Goal: Task Accomplishment & Management: Manage account settings

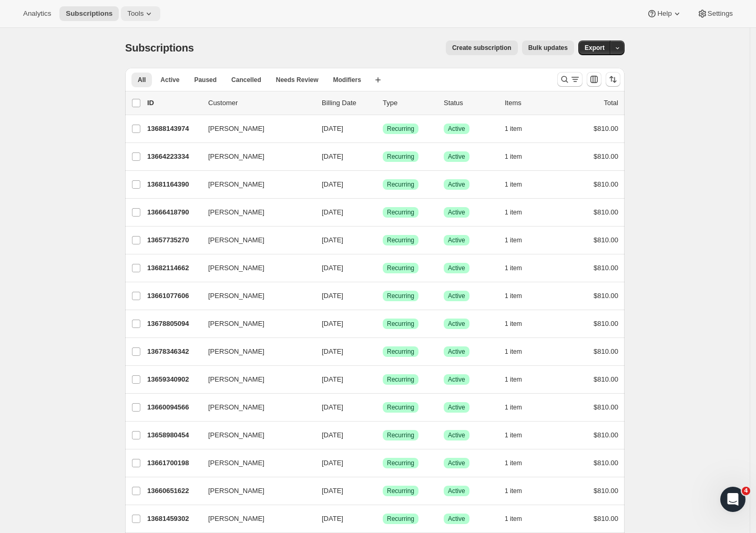
click at [127, 12] on span "Tools" at bounding box center [135, 13] width 16 height 8
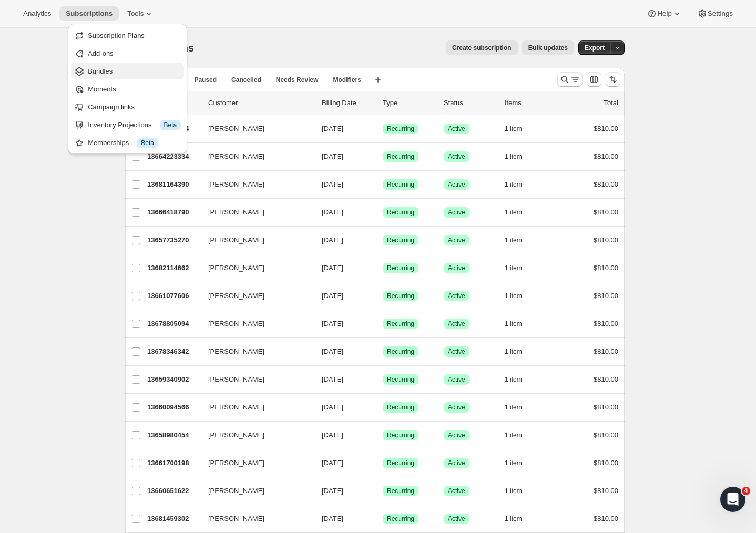
click at [116, 78] on button "Bundles" at bounding box center [127, 71] width 113 height 17
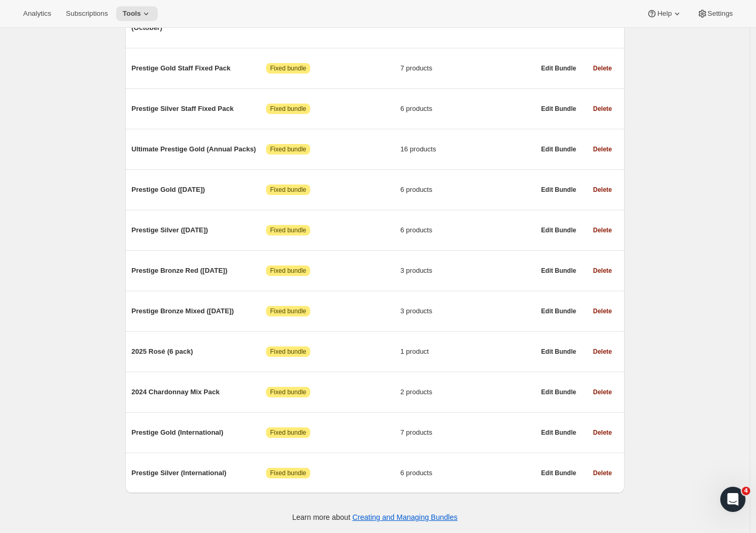
scroll to position [187, 0]
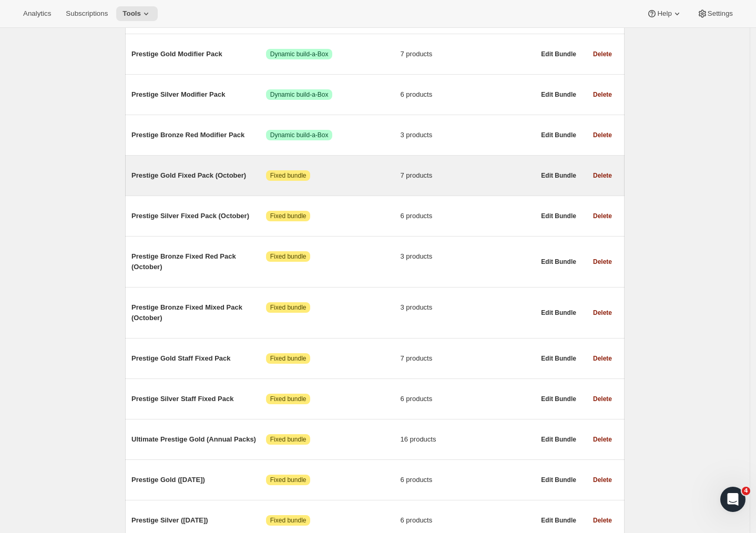
click at [219, 173] on span "Prestige Gold Fixed Pack (October)" at bounding box center [198, 175] width 135 height 11
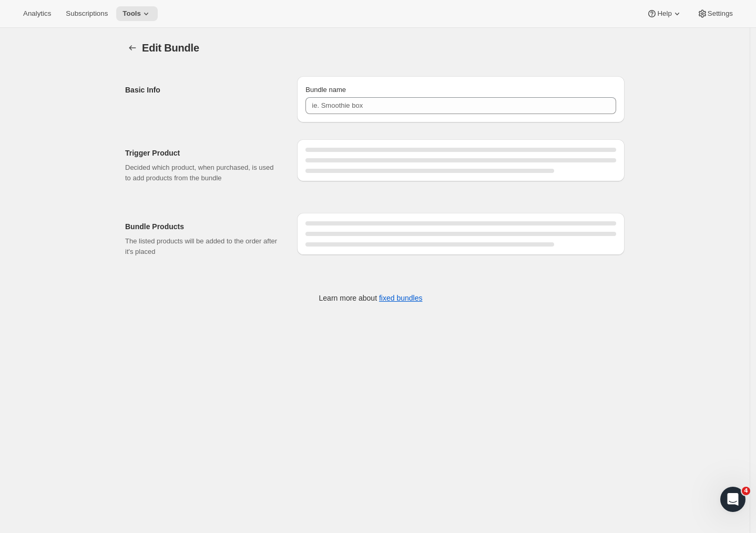
type input "Prestige Gold Fixed Pack (October)"
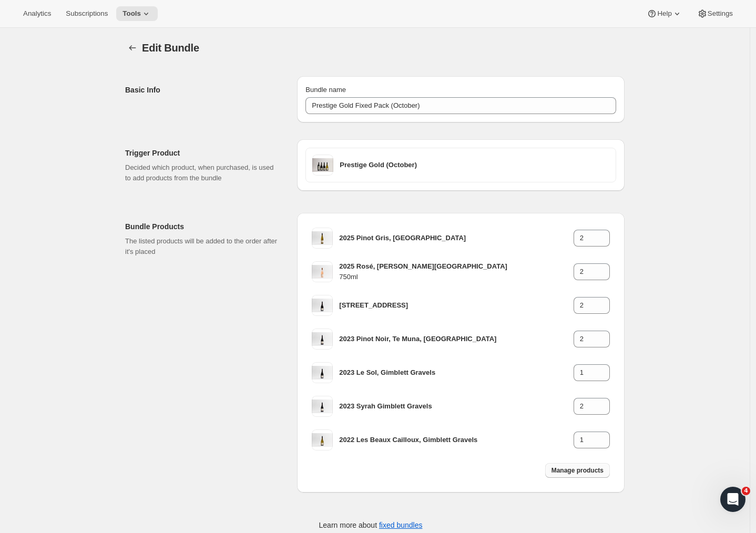
click at [578, 471] on span "Manage products" at bounding box center [578, 471] width 52 height 8
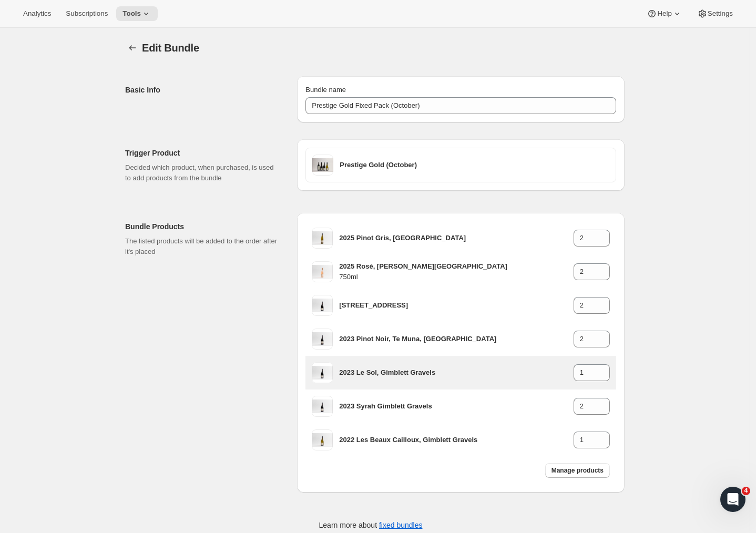
type input "1"
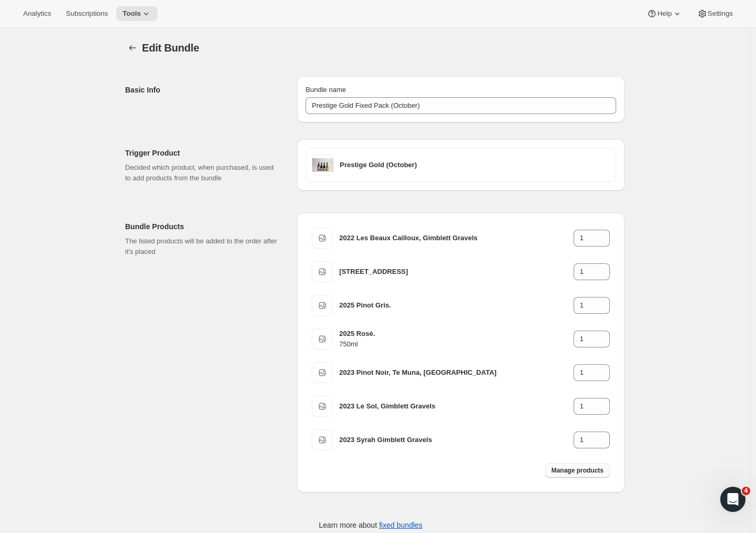
click at [571, 471] on span "Manage products" at bounding box center [578, 471] width 52 height 8
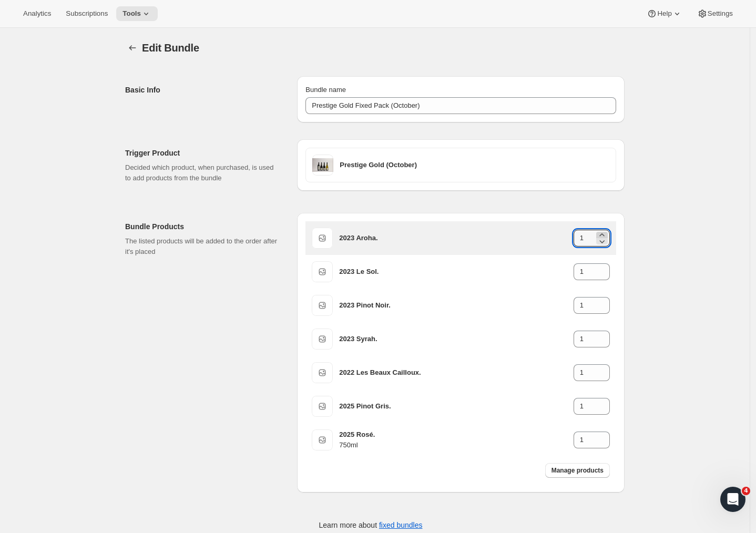
click at [606, 232] on icon at bounding box center [602, 235] width 11 height 11
type input "2"
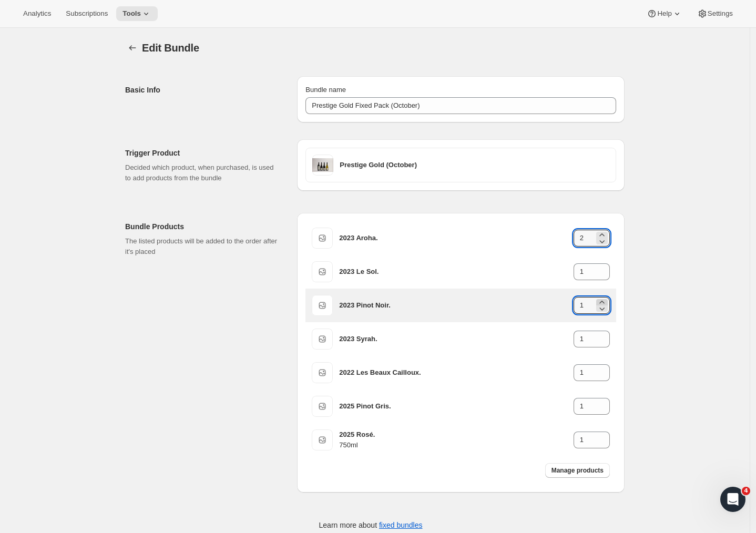
click at [604, 300] on icon at bounding box center [602, 302] width 11 height 11
type input "2"
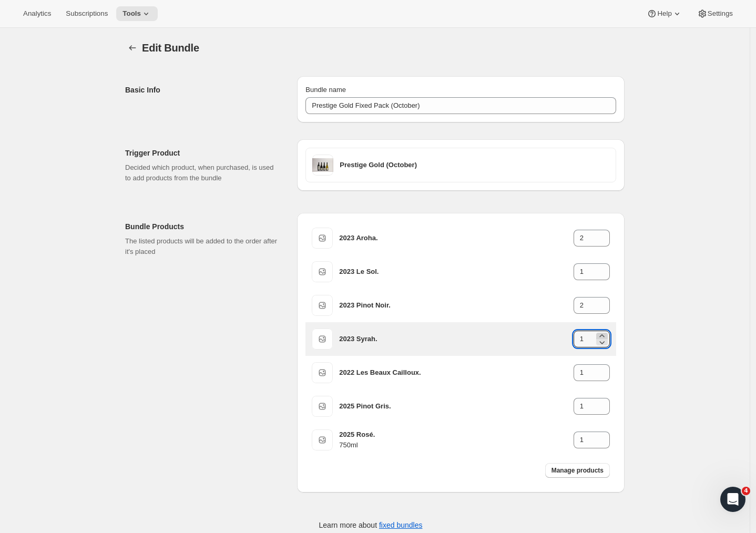
click at [607, 333] on icon at bounding box center [602, 336] width 11 height 11
type input "2"
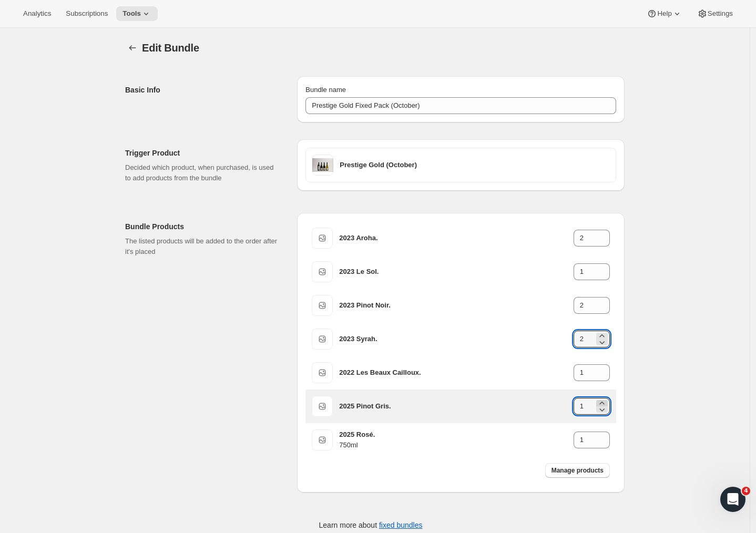
click at [604, 400] on icon at bounding box center [602, 403] width 11 height 11
type input "2"
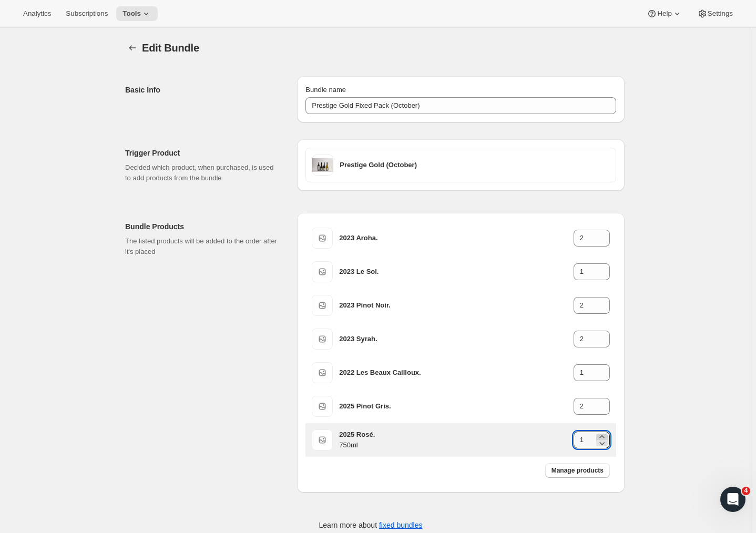
click at [604, 435] on icon at bounding box center [602, 437] width 11 height 11
type input "2"
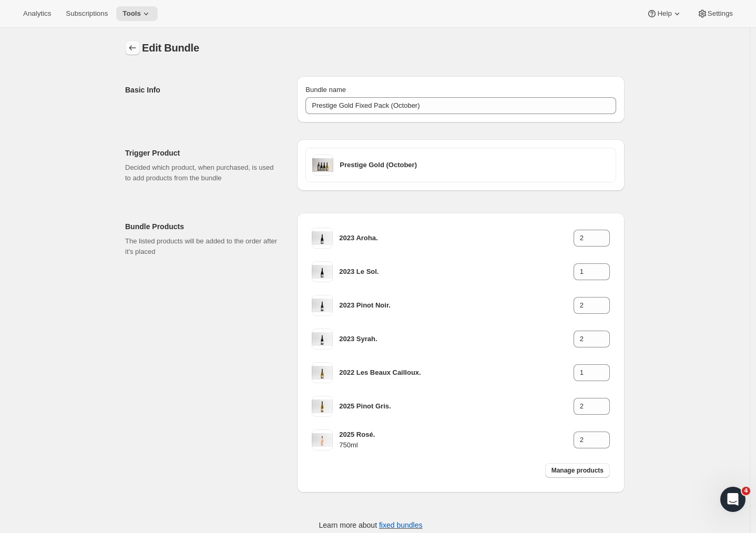
click at [135, 46] on icon "Bundles" at bounding box center [132, 48] width 11 height 11
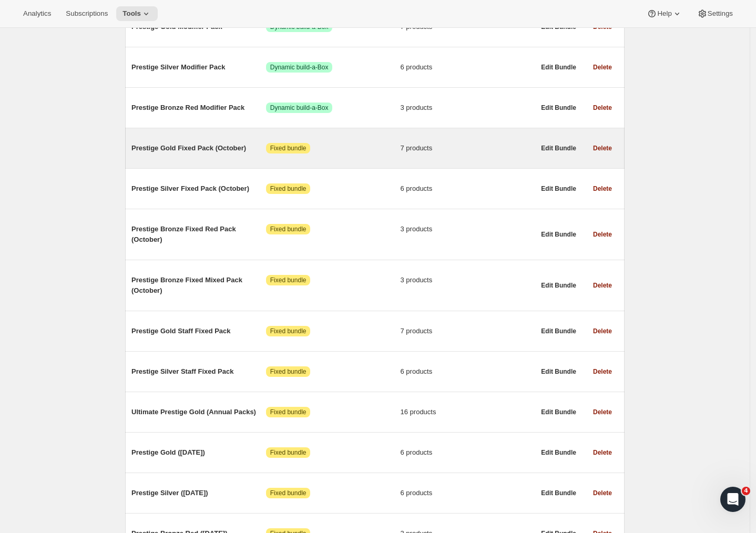
scroll to position [228, 0]
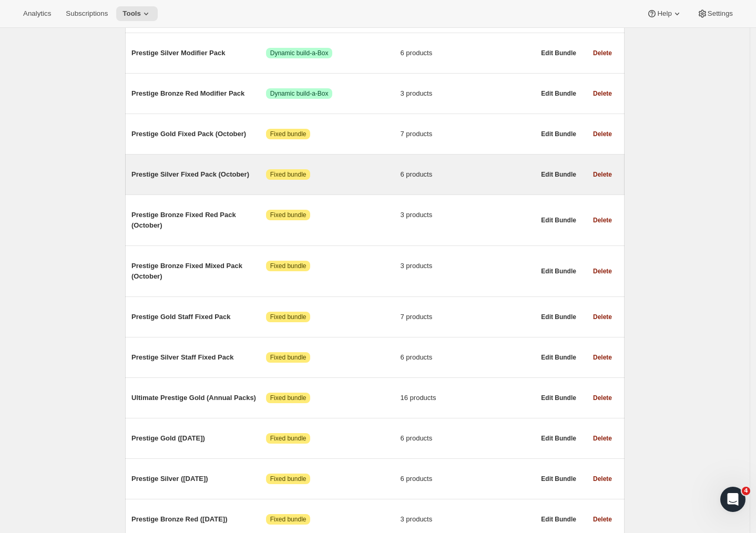
click at [200, 173] on span "Prestige Silver Fixed Pack (October)" at bounding box center [198, 174] width 135 height 11
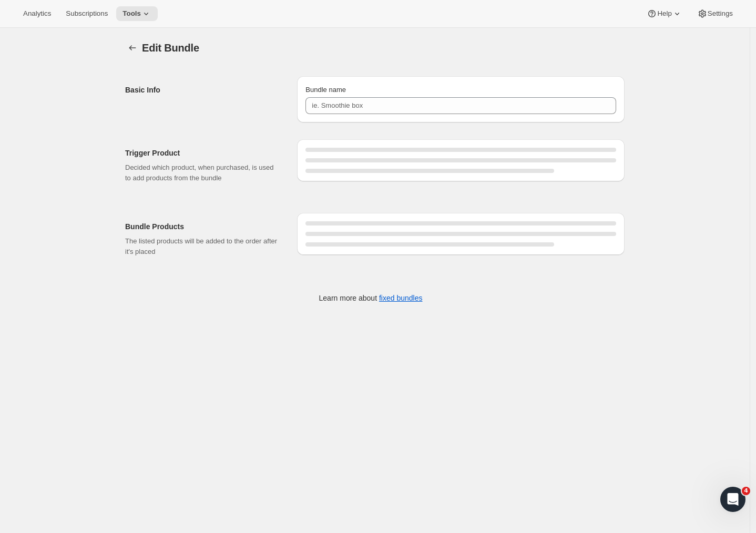
type input "Prestige Silver Fixed Pack (October)"
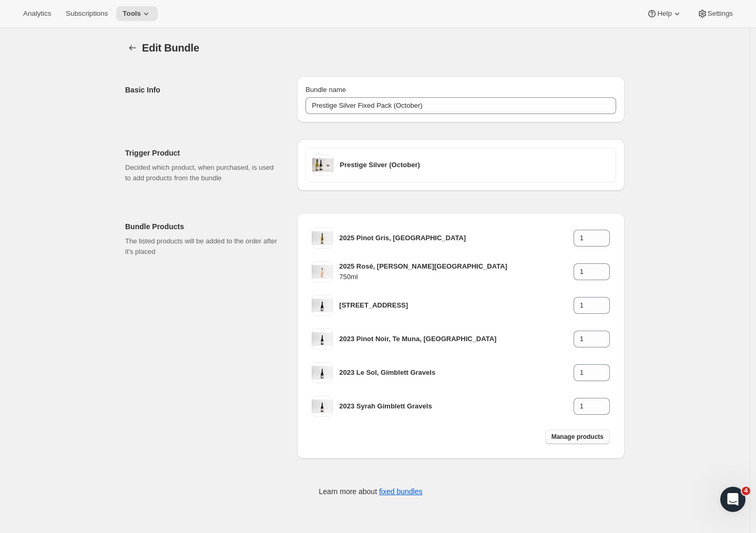
click at [586, 439] on span "Manage products" at bounding box center [578, 437] width 52 height 8
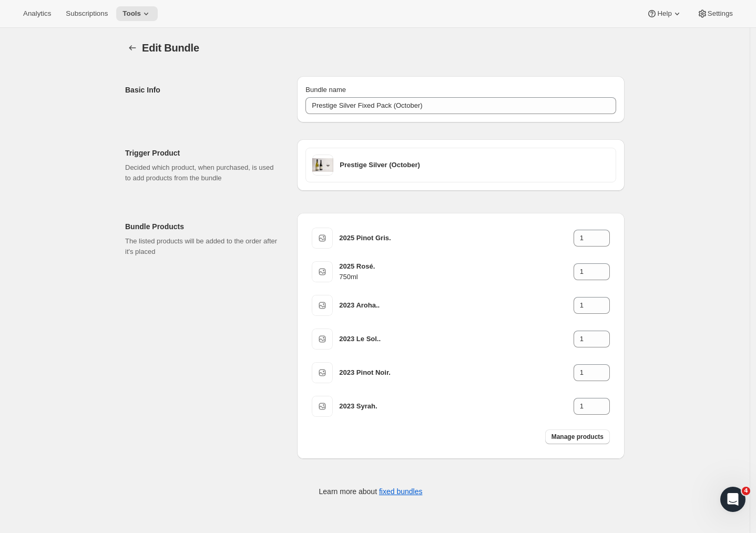
click at [300, 380] on div "2025 Pinot Gris. 1 2025 Rosé. 750ml 1 2023 Aroha.. 1 2023 Le Sol.. 1 2023 Pinot…" at bounding box center [461, 336] width 328 height 246
click at [135, 44] on icon "Bundles" at bounding box center [132, 48] width 11 height 11
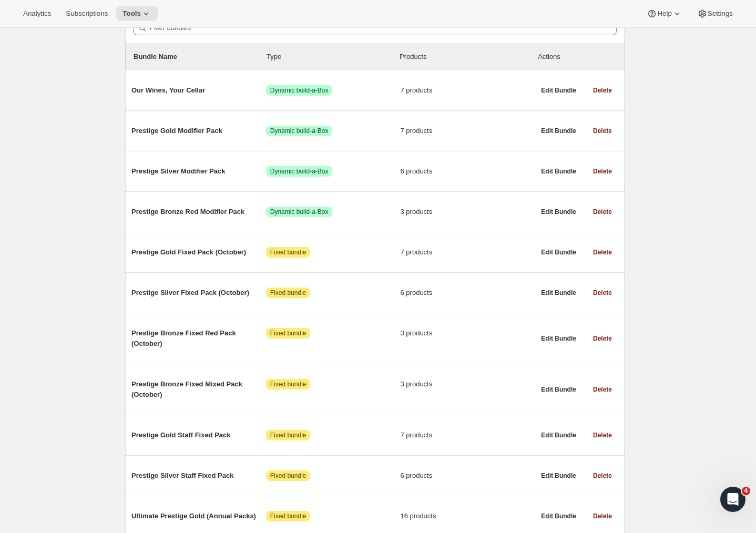
scroll to position [126, 0]
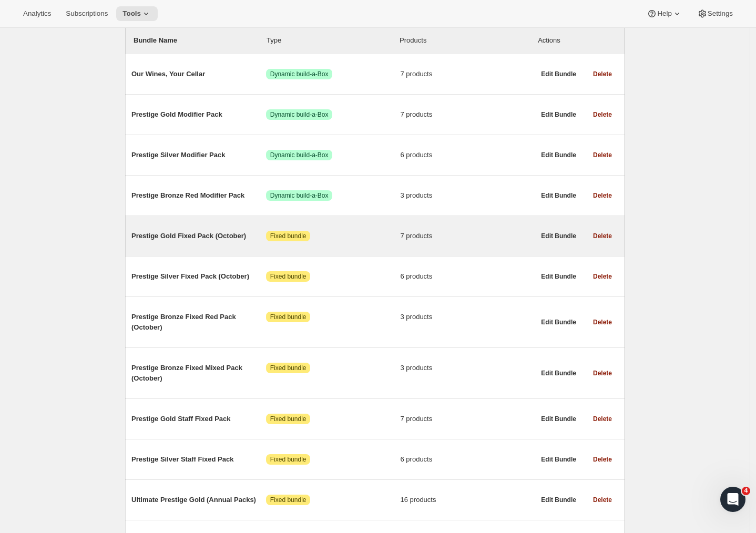
click at [197, 239] on span "Prestige Gold Fixed Pack (October)" at bounding box center [198, 236] width 135 height 11
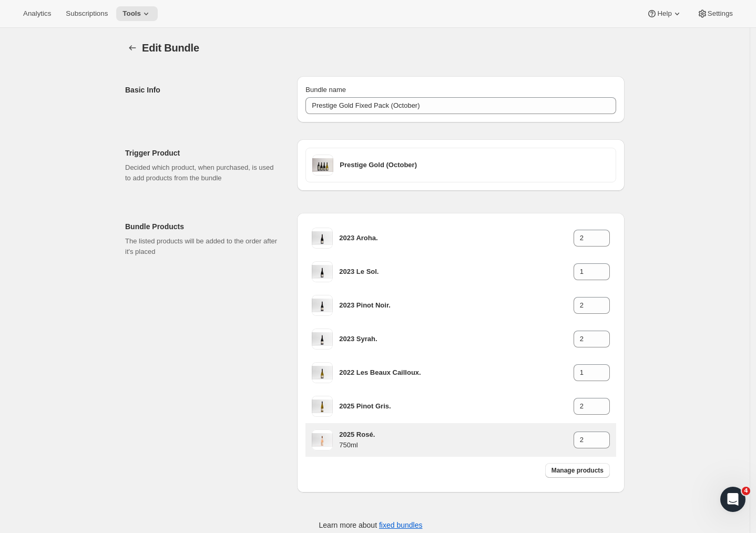
click at [420, 439] on h3 "2025 Rosé." at bounding box center [456, 435] width 234 height 11
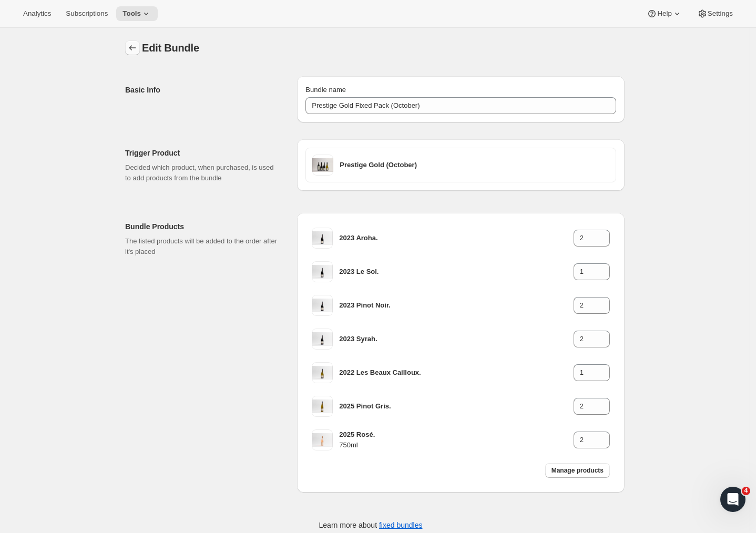
click at [134, 48] on icon "Bundles" at bounding box center [132, 48] width 11 height 11
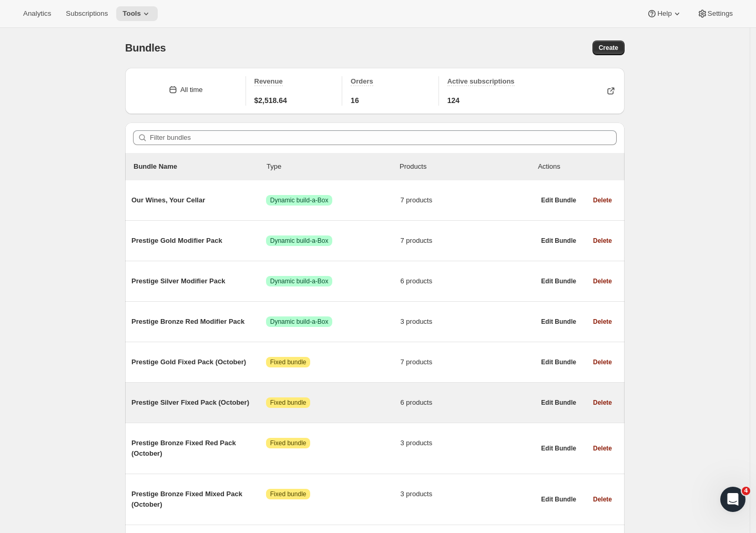
click at [207, 397] on div "Prestige Silver Fixed Pack (October) Attention Fixed bundle 6 products" at bounding box center [332, 402] width 403 height 27
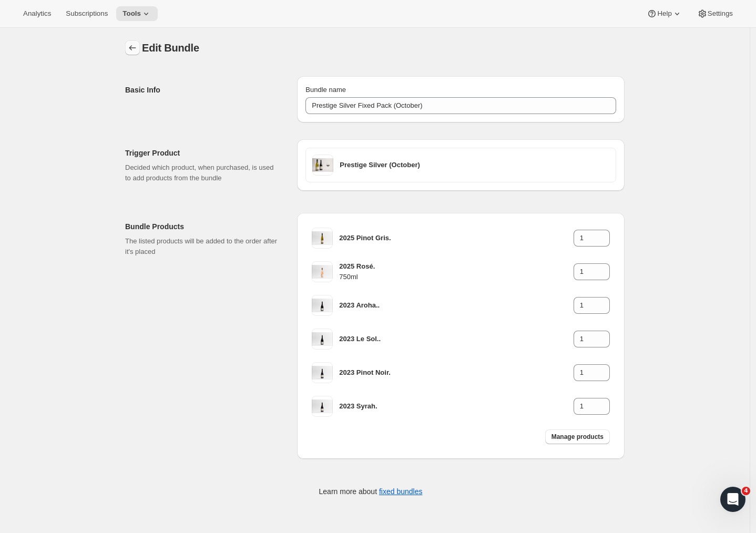
click at [138, 48] on icon "Bundles" at bounding box center [132, 48] width 11 height 11
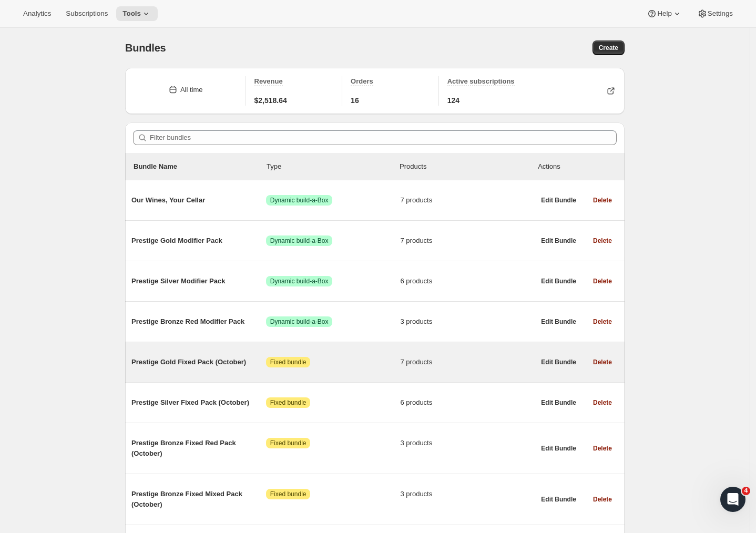
click at [208, 360] on span "Prestige Gold Fixed Pack (October)" at bounding box center [198, 362] width 135 height 11
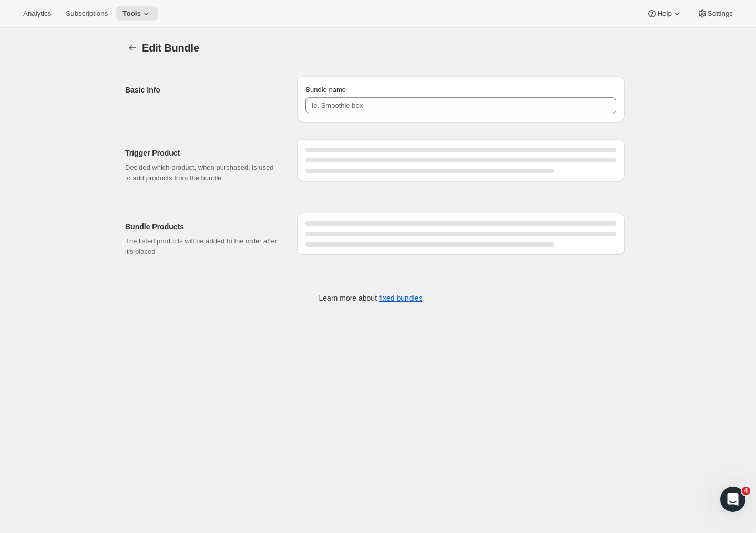
type input "Prestige Gold Fixed Pack (October)"
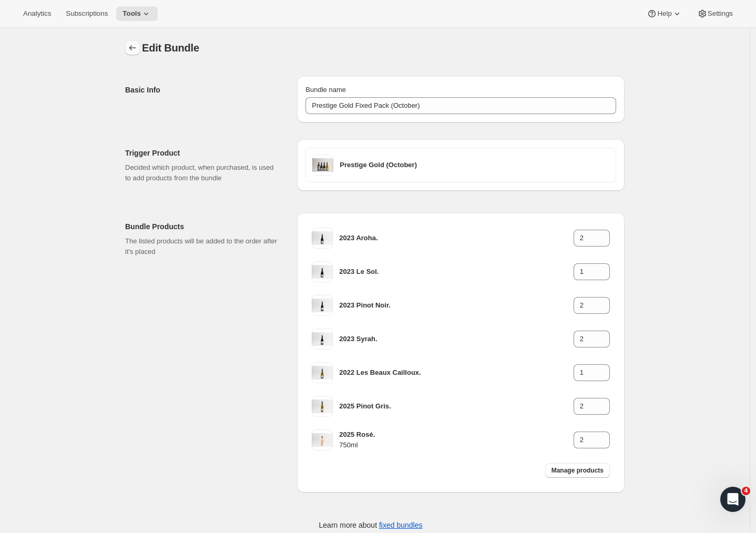
click at [137, 51] on icon "Bundles" at bounding box center [132, 48] width 11 height 11
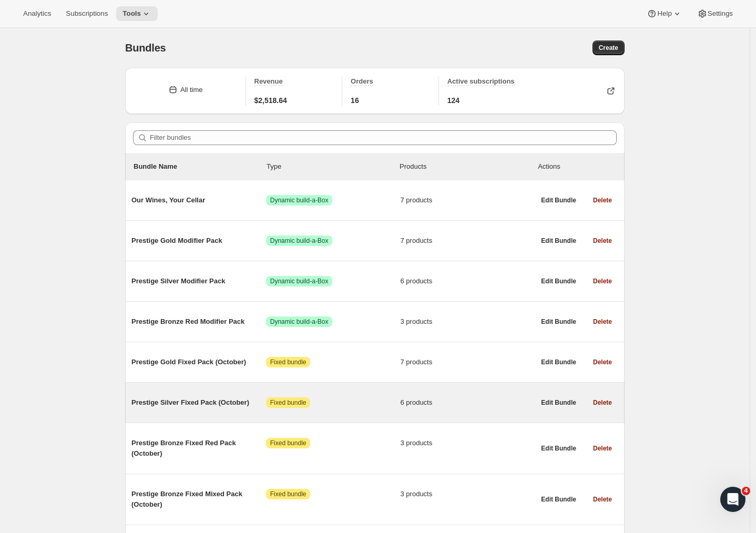
click at [216, 408] on span "Prestige Silver Fixed Pack (October)" at bounding box center [198, 403] width 135 height 11
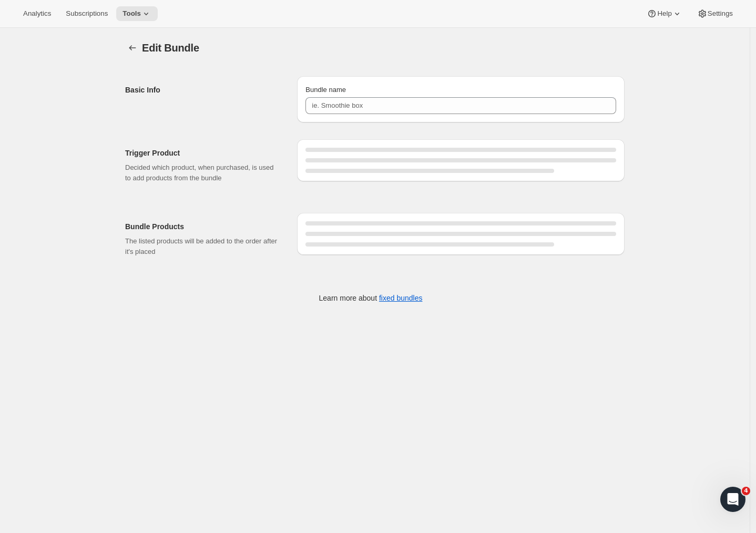
type input "Prestige Silver Fixed Pack (October)"
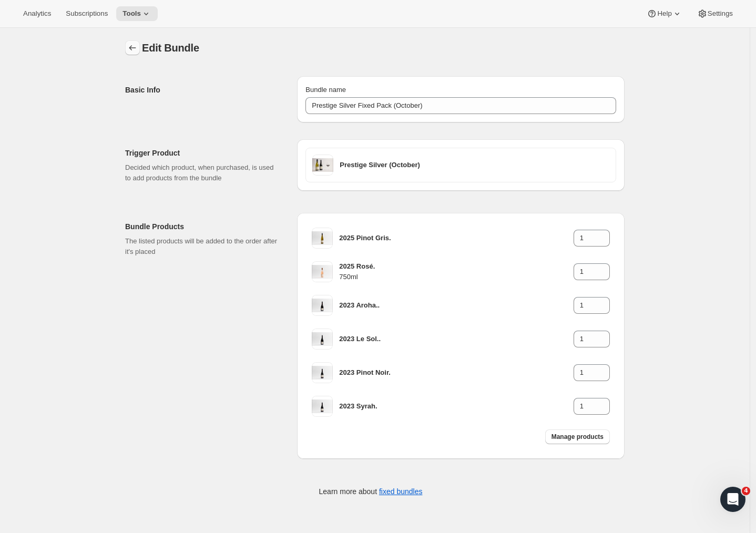
click at [135, 49] on icon "Bundles" at bounding box center [132, 48] width 11 height 11
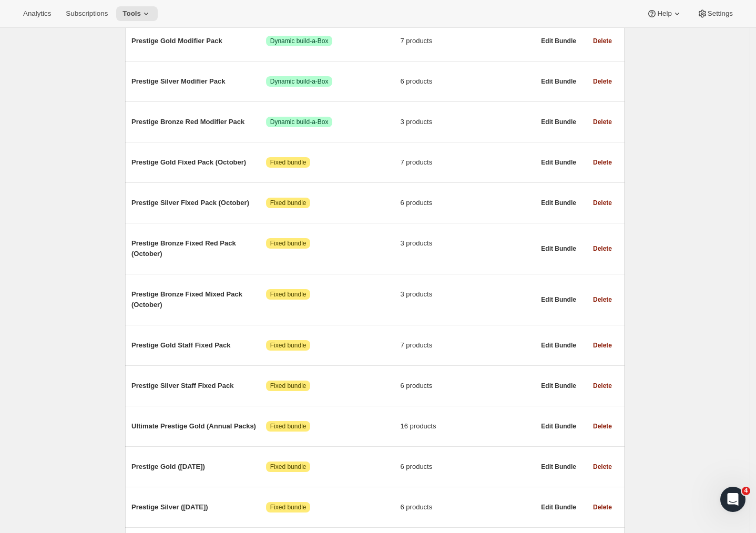
scroll to position [313, 0]
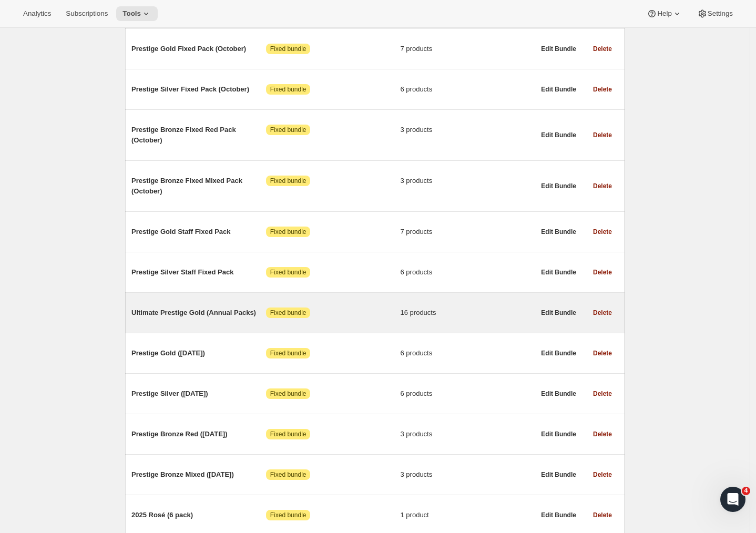
click at [195, 318] on span "Ultimate Prestige Gold (Annual Packs)" at bounding box center [198, 313] width 135 height 11
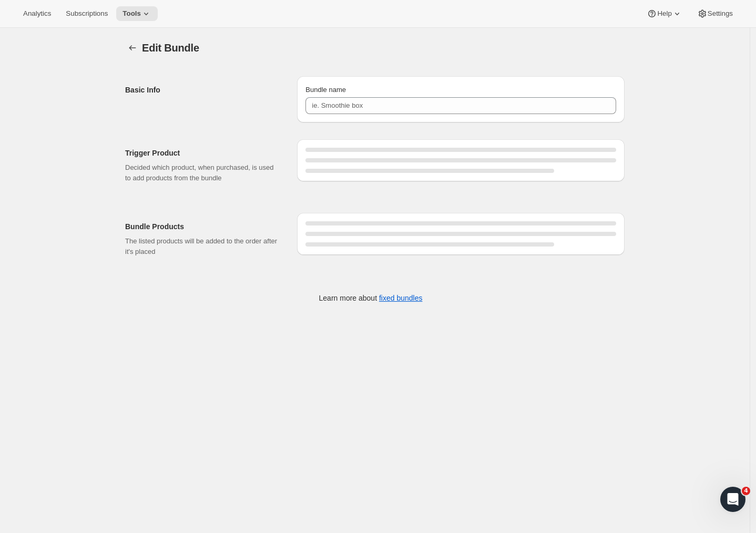
type input "Ultimate Prestige Gold (Annual Packs)"
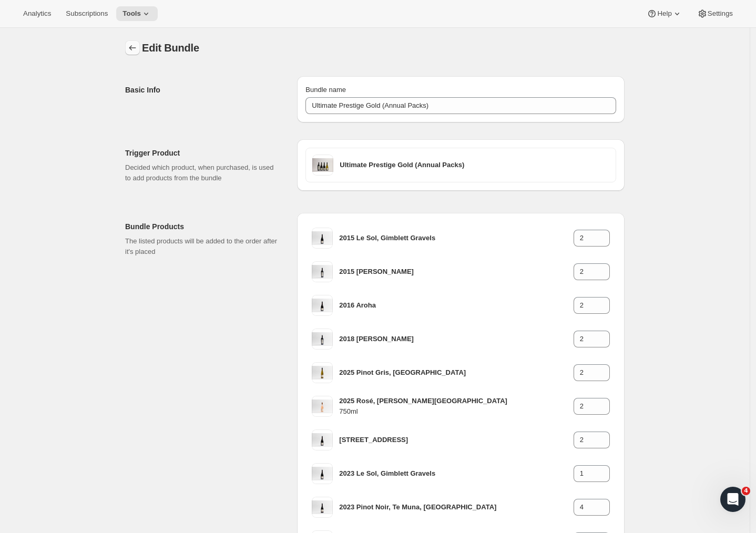
click at [133, 50] on icon "Bundles" at bounding box center [132, 48] width 11 height 11
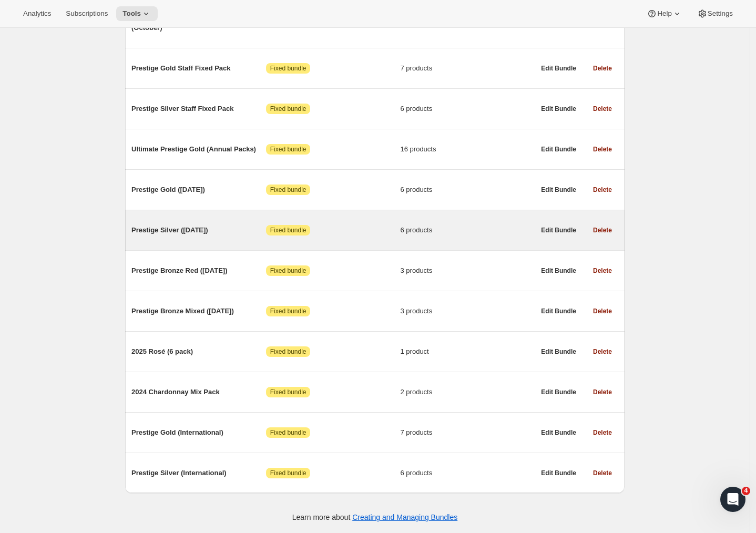
scroll to position [479, 0]
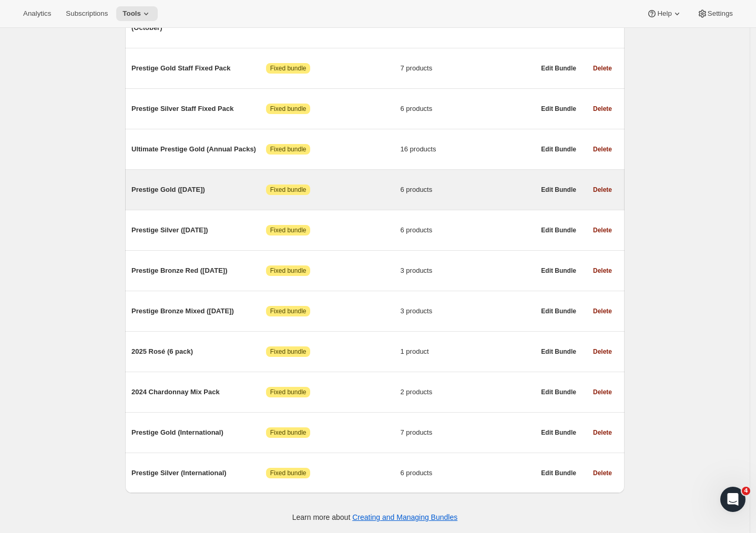
click at [212, 191] on span "Prestige Gold (June 2025)" at bounding box center [198, 190] width 135 height 11
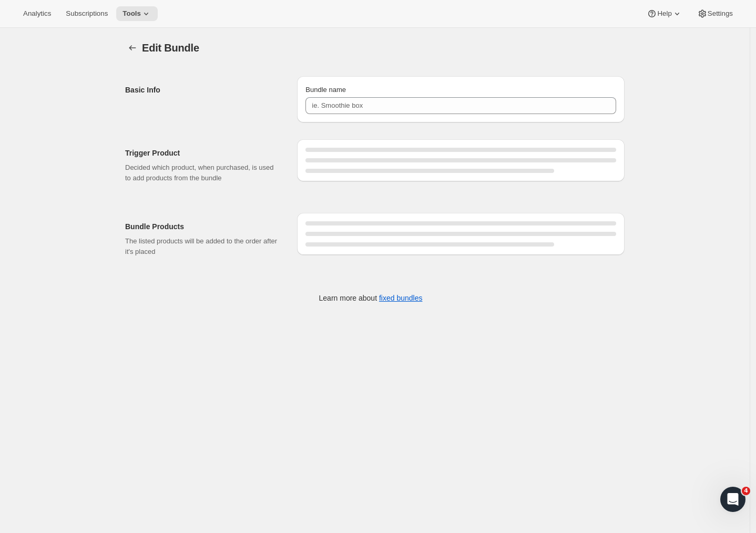
type input "Prestige Gold (June 2025)"
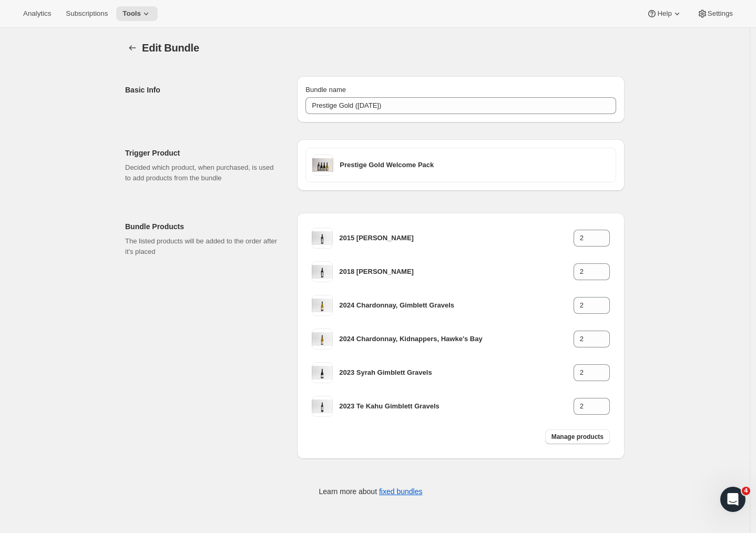
click at [686, 143] on div "Edit Bundle. This page is ready Edit Bundle Basic Info Bundle name Prestige Gol…" at bounding box center [375, 275] width 750 height 495
click at [127, 95] on div "Basic Info Bundle name Prestige Gold (June 2025)" at bounding box center [371, 90] width 508 height 63
click at [151, 113] on div "Basic Info" at bounding box center [207, 99] width 164 height 46
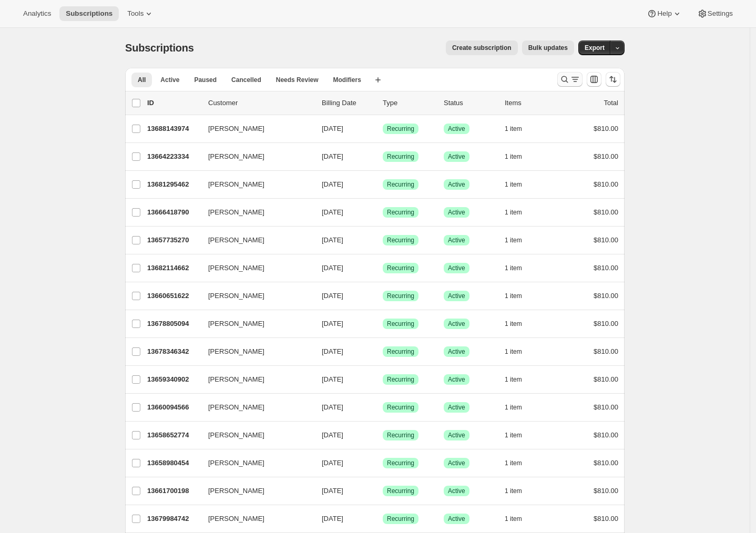
click at [569, 83] on icon "Search and filter results" at bounding box center [565, 79] width 11 height 11
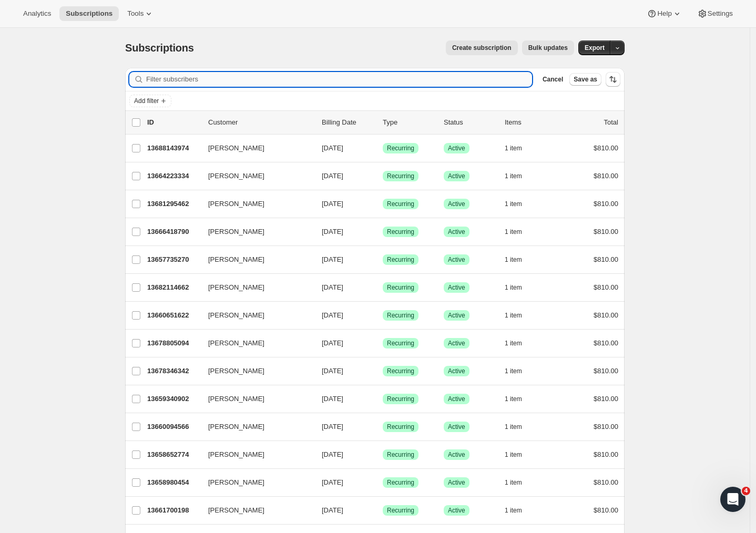
paste input "Dallas Clarke <dallas.clarke109@gmail.com>"
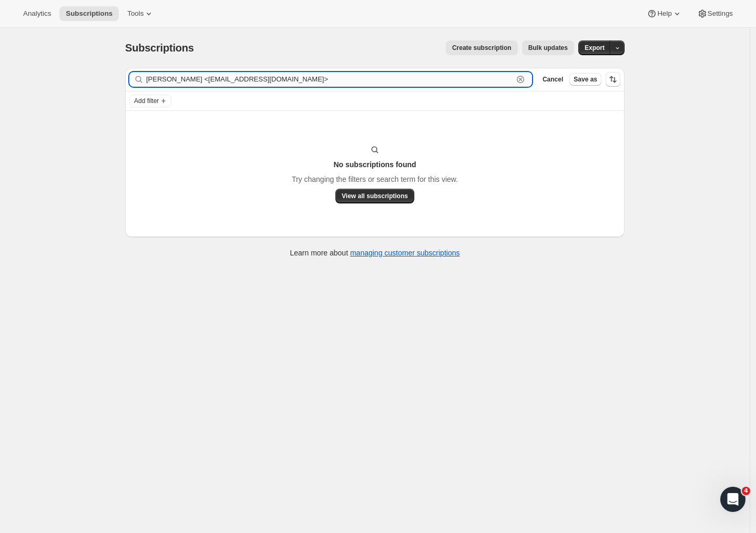
drag, startPoint x: 309, startPoint y: 78, endPoint x: 191, endPoint y: 79, distance: 117.8
click at [191, 79] on input "Dallas Clarke <dallas.clarke109@gmail.com>" at bounding box center [329, 79] width 367 height 15
type input "Dallas Clarke"
drag, startPoint x: 206, startPoint y: 79, endPoint x: 94, endPoint y: 77, distance: 112.6
click at [94, 77] on div "Subscriptions. This page is ready Subscriptions Create subscription Bulk update…" at bounding box center [375, 294] width 750 height 533
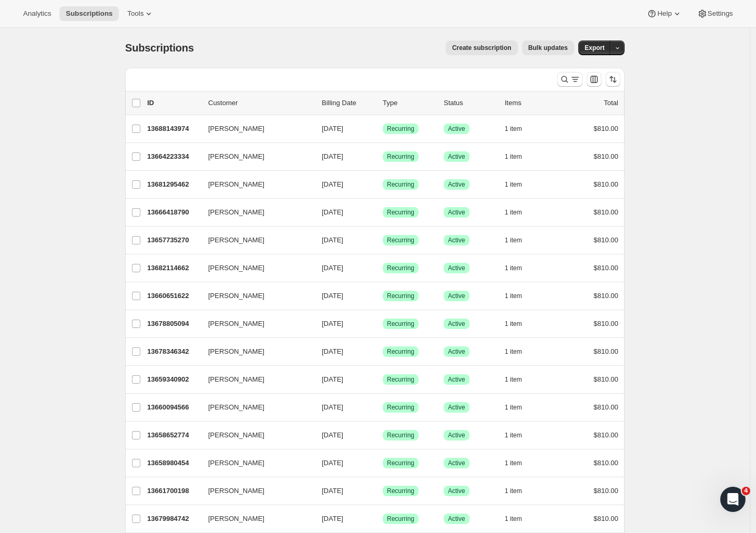
click at [264, 63] on div "Subscriptions. This page is ready Subscriptions Create subscription Bulk update…" at bounding box center [375, 48] width 500 height 40
click at [217, 45] on div "Create subscription Bulk updates" at bounding box center [391, 47] width 368 height 15
click at [573, 82] on div "Search and filter results" at bounding box center [570, 79] width 21 height 11
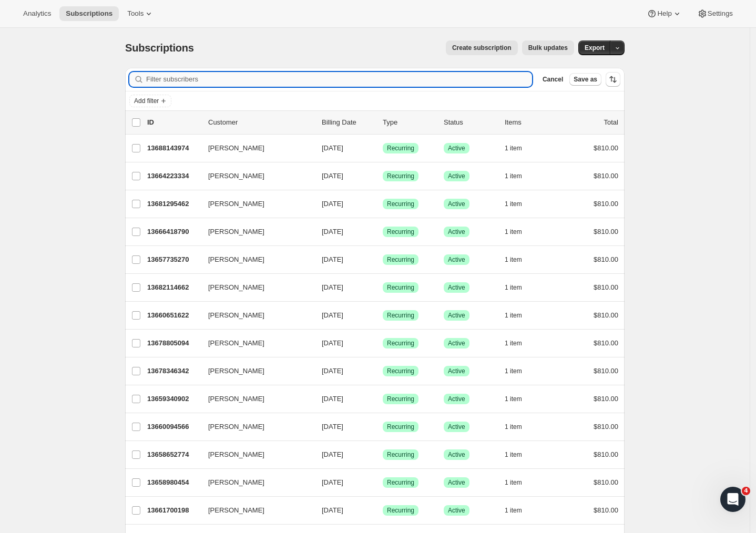
paste input "[EMAIL_ADDRESS][DOMAIN_NAME]"
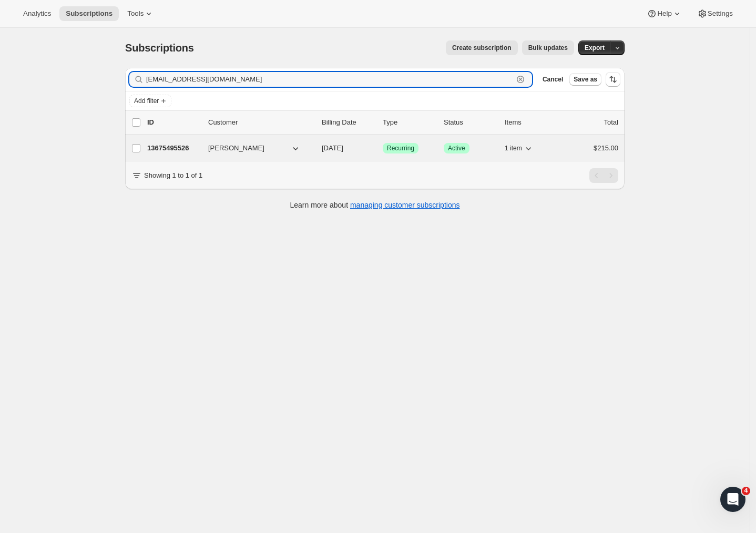
type input "[EMAIL_ADDRESS][DOMAIN_NAME]"
click at [176, 144] on p "13675495526" at bounding box center [173, 148] width 53 height 11
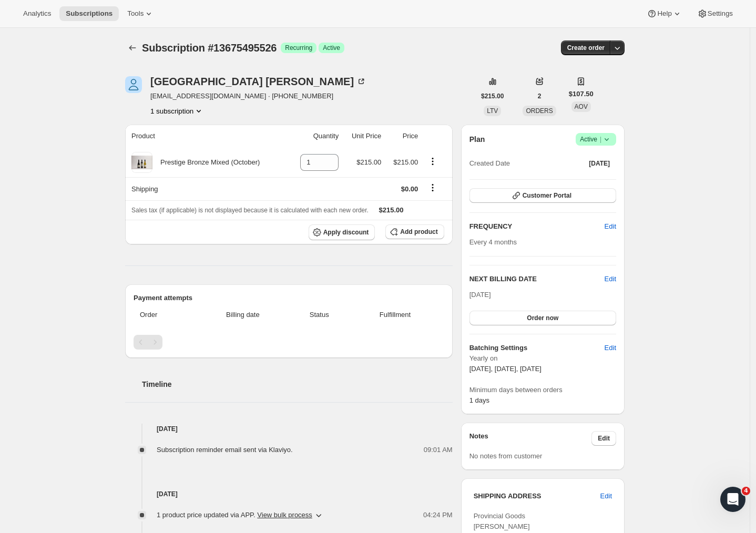
click at [658, 171] on div "Subscription #13675495526. This page is ready Subscription #13675495526 Success…" at bounding box center [375, 425] width 750 height 795
